Goal: Task Accomplishment & Management: Use online tool/utility

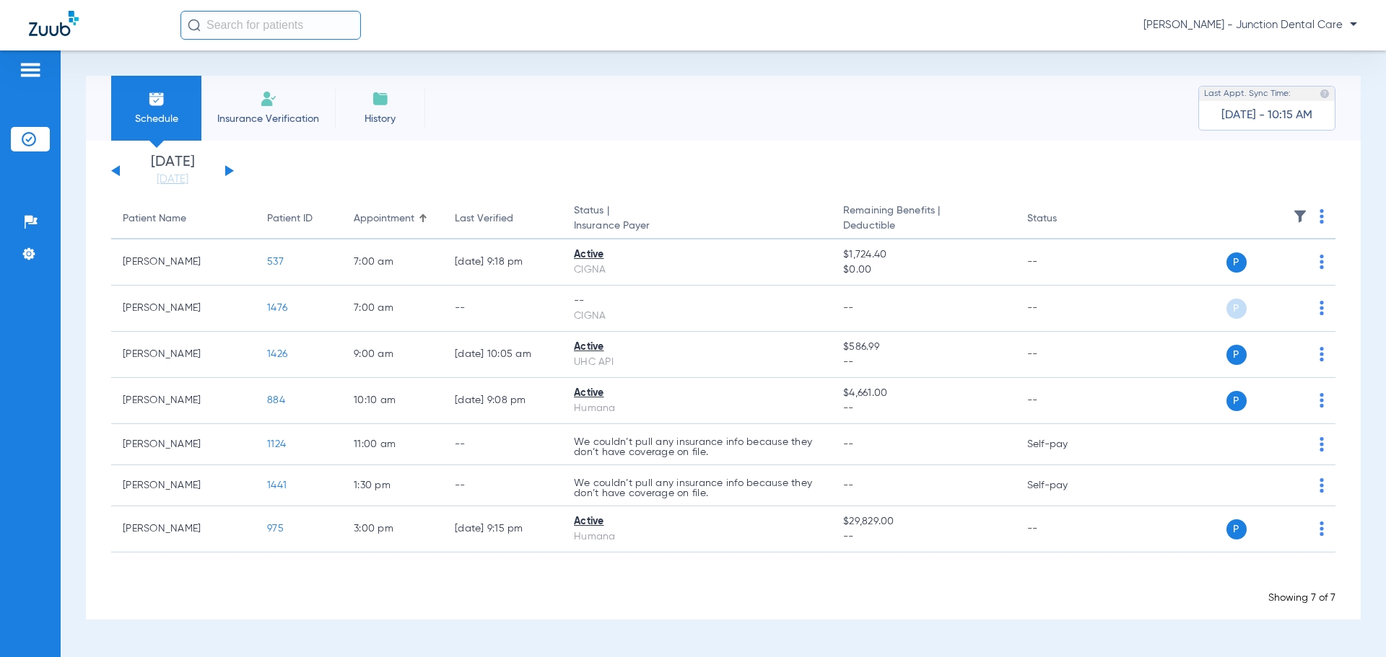
click at [1095, 574] on div "Loading" at bounding box center [723, 580] width 1224 height 14
click at [1173, 180] on app-single-date-navigator "Tuesday 07-15-2025 Wednesday 07-16-2025 Thursday 07-17-2025 Friday 07-18-2025 S…" at bounding box center [723, 171] width 1224 height 32
click at [1006, 139] on div "Schedule Insurance Verification History Last Appt. Sync Time: Today - 10:22 AM" at bounding box center [723, 108] width 1274 height 65
click at [718, 118] on div "Schedule Insurance Verification History Last Appt. Sync Time: Today - 10:22 AM" at bounding box center [723, 108] width 1274 height 65
click at [310, 110] on li "Insurance Verification" at bounding box center [268, 108] width 134 height 65
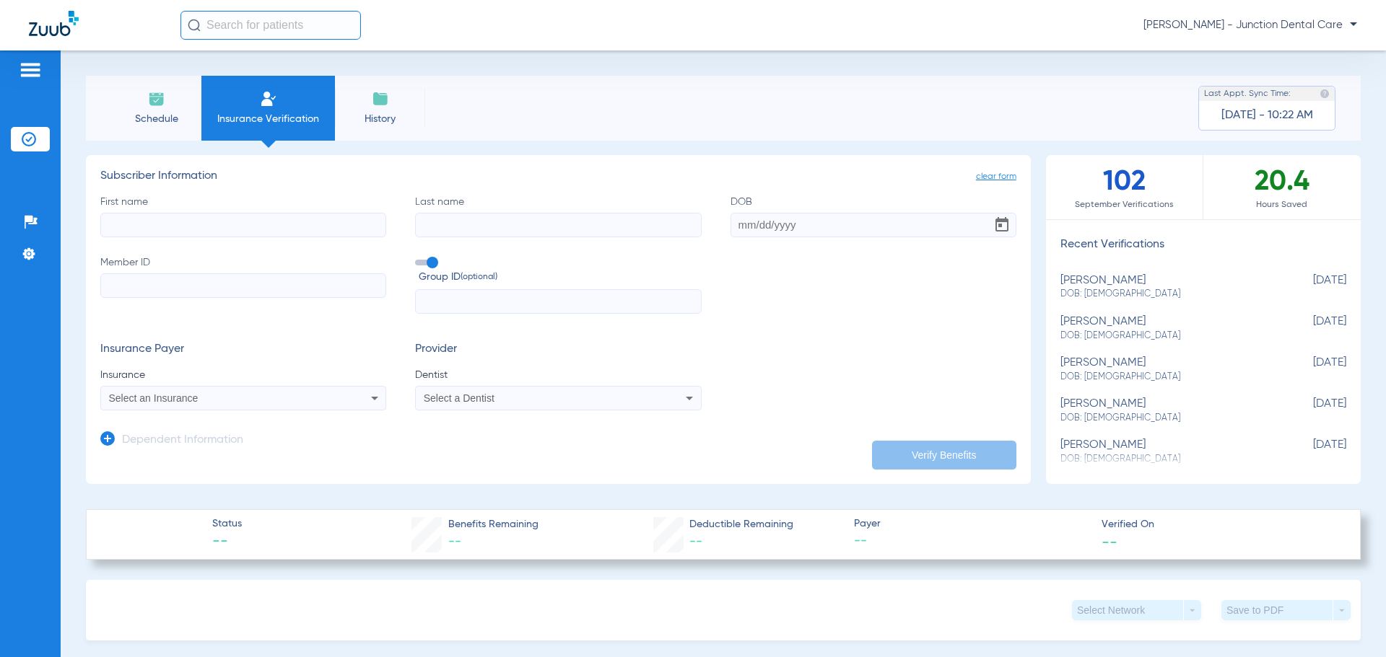
click at [172, 99] on li "Schedule" at bounding box center [156, 108] width 90 height 65
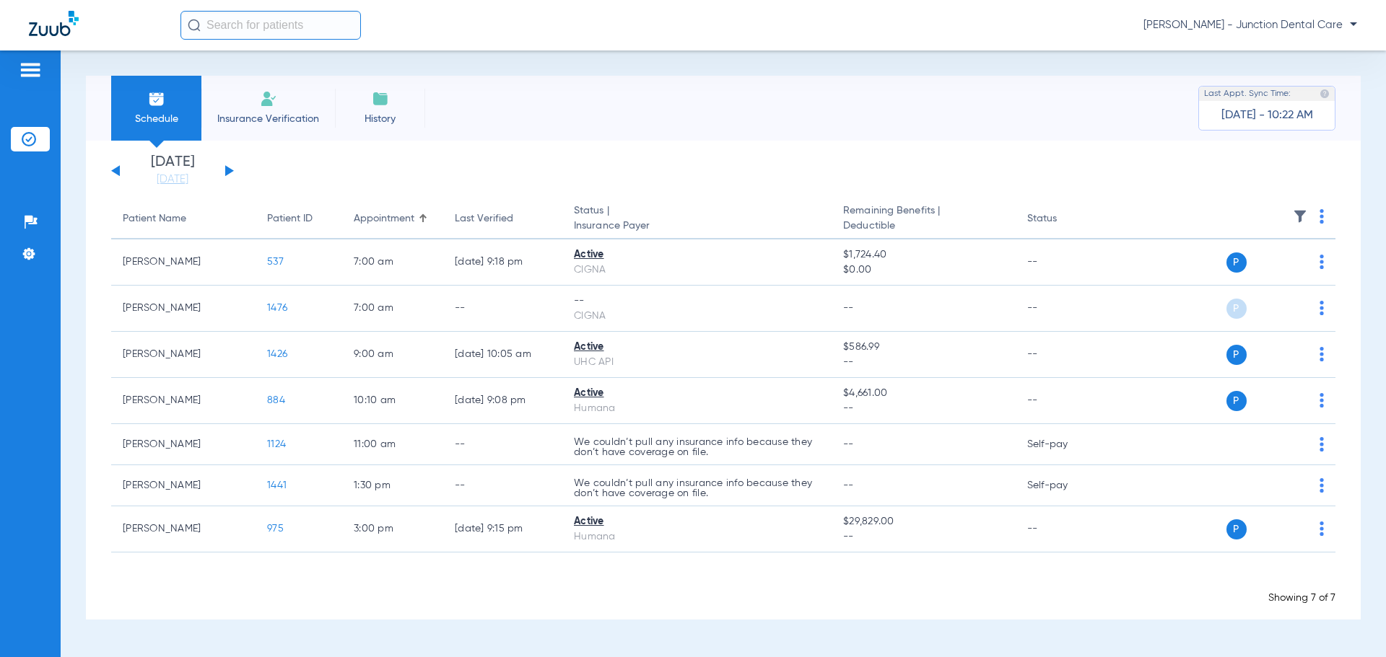
click at [556, 167] on app-single-date-navigator "Tuesday 07-15-2025 Wednesday 07-16-2025 Thursday 07-17-2025 Friday 07-18-2025 S…" at bounding box center [723, 171] width 1224 height 32
